Goal: Information Seeking & Learning: Find specific fact

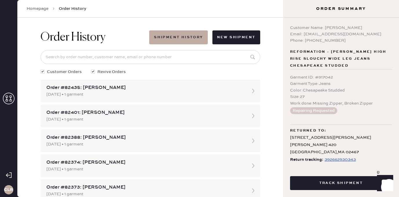
click at [12, 103] on use at bounding box center [9, 99] width 12 height 12
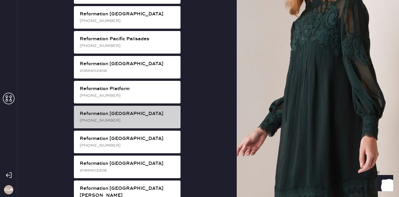
scroll to position [791, 0]
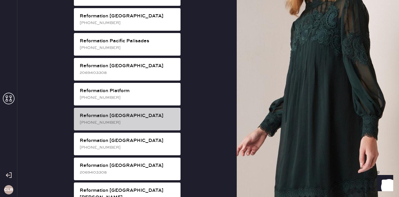
click at [128, 112] on div "Reformation [GEOGRAPHIC_DATA]" at bounding box center [128, 115] width 96 height 7
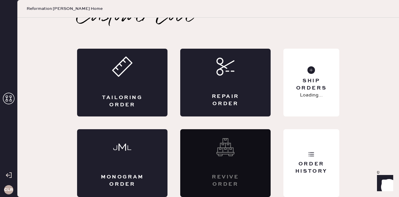
scroll to position [13, 0]
click at [311, 158] on div "Order History" at bounding box center [311, 163] width 56 height 68
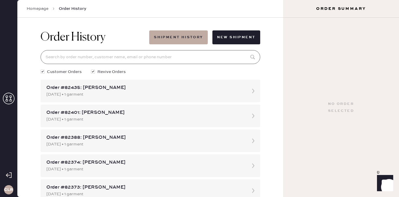
click at [153, 51] on input at bounding box center [151, 57] width 220 height 14
paste input "81815"
type input "81815"
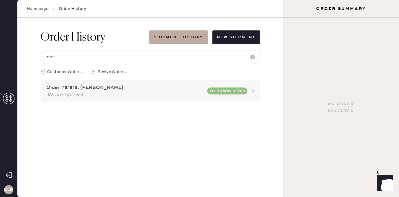
click at [86, 93] on div "[DATE] • 1 garment" at bounding box center [124, 94] width 157 height 6
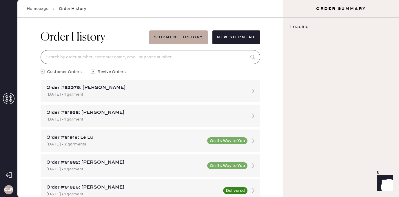
click at [102, 60] on input at bounding box center [151, 57] width 220 height 14
paste input "81815"
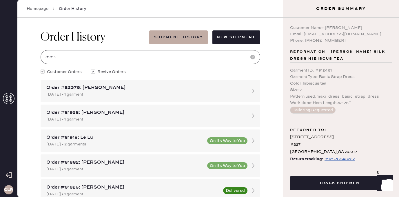
type input "81815"
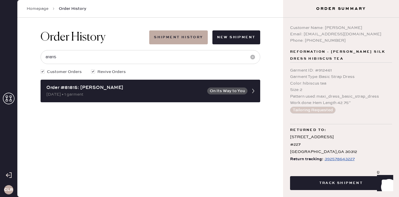
drag, startPoint x: 324, startPoint y: 28, endPoint x: 365, endPoint y: 26, distance: 40.6
click at [365, 26] on div "Customer Name: [PERSON_NAME]" at bounding box center [341, 28] width 102 height 6
copy div "[PERSON_NAME]"
drag, startPoint x: 303, startPoint y: 34, endPoint x: 362, endPoint y: 33, distance: 59.1
click at [362, 33] on div "Email: [EMAIL_ADDRESS][DOMAIN_NAME]" at bounding box center [341, 34] width 102 height 6
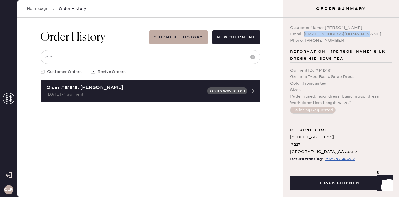
copy div "[EMAIL_ADDRESS][DOMAIN_NAME]"
click at [339, 81] on div "Color : hibiscus tea" at bounding box center [341, 83] width 102 height 6
drag, startPoint x: 78, startPoint y: 87, endPoint x: 39, endPoint y: 87, distance: 38.5
click at [39, 87] on div "Order History Shipment History New Shipment 81815 Customer Orders Revive Orders…" at bounding box center [150, 66] width 229 height 97
copy div "Order #81815"
